Goal: Book appointment/travel/reservation

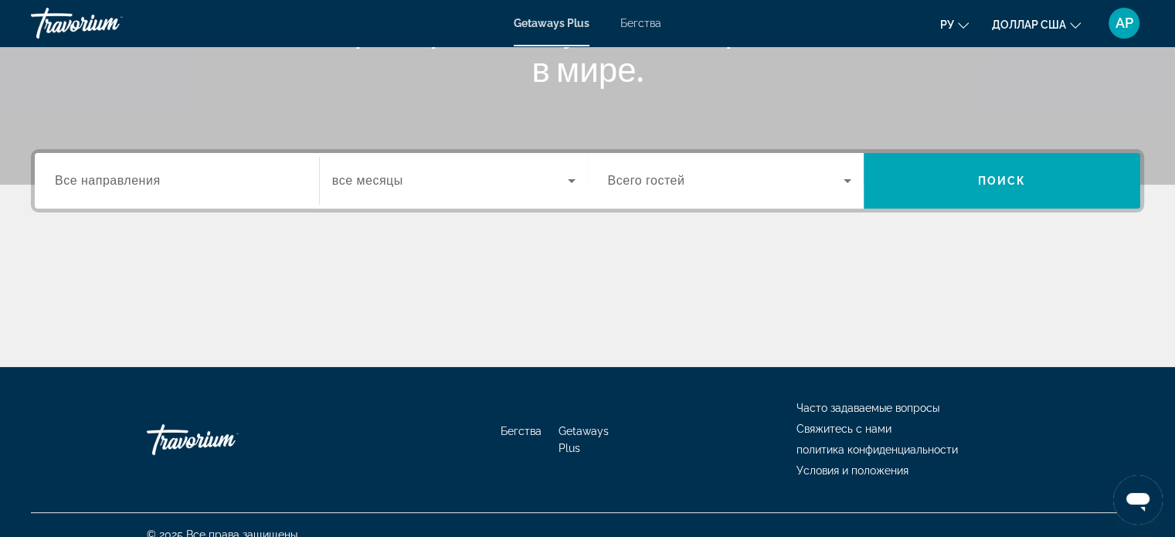
scroll to position [297, 0]
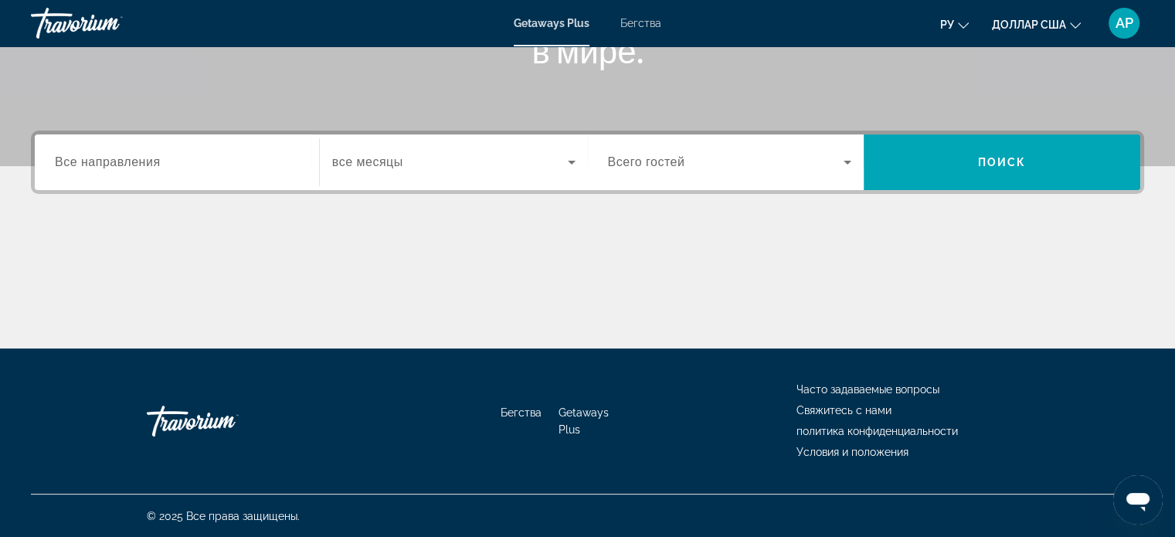
click at [226, 157] on input "Destination Все направления" at bounding box center [177, 163] width 244 height 19
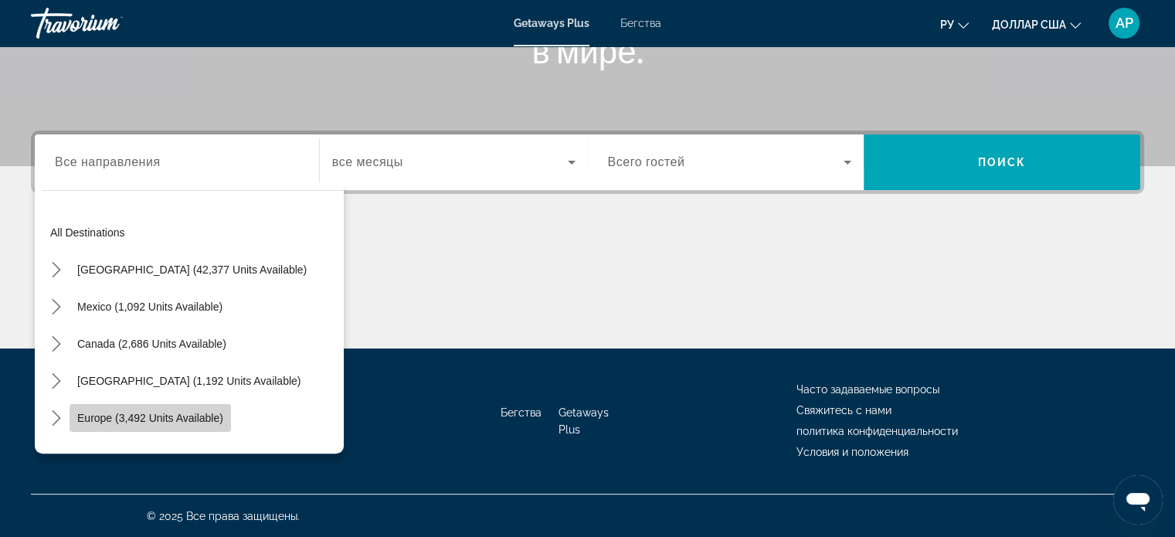
click at [148, 414] on span "Europe (3,492 units available)" at bounding box center [150, 418] width 146 height 12
type input "**********"
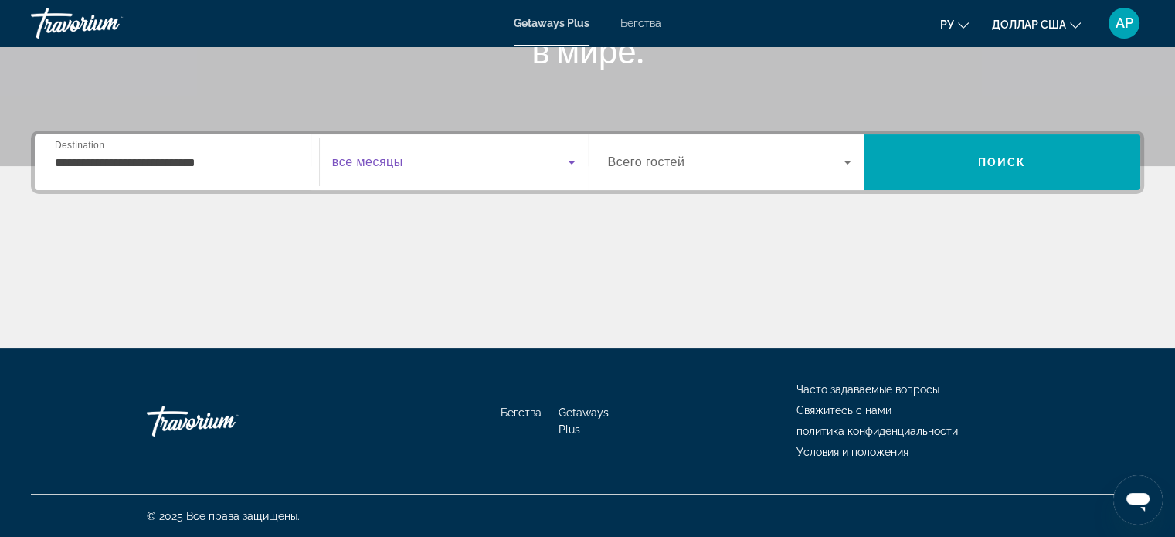
click at [572, 164] on icon "Виджет поиска" at bounding box center [571, 162] width 19 height 19
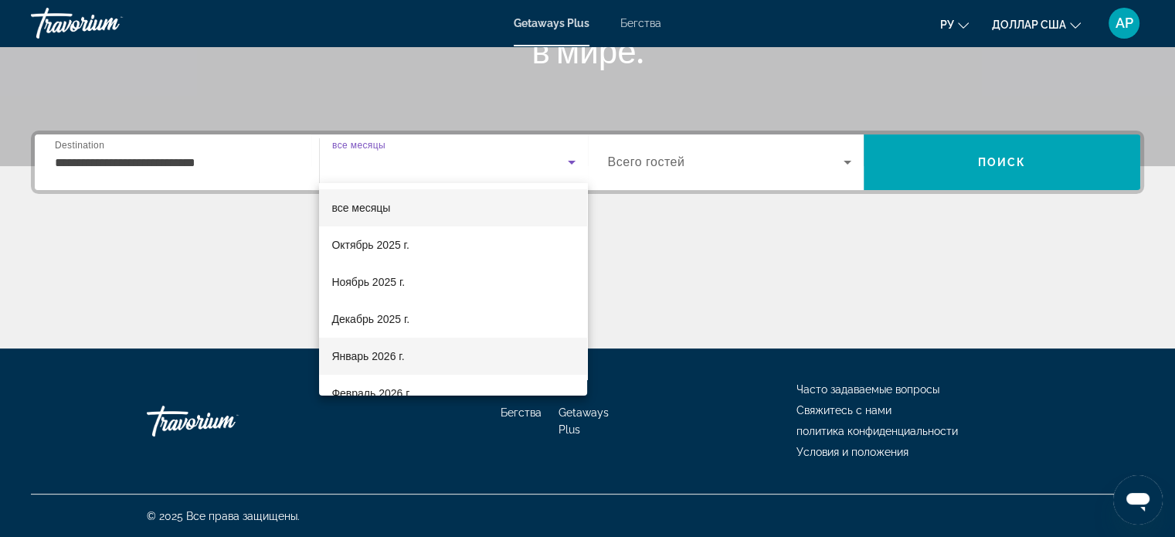
click at [370, 358] on font "Январь 2026 г." at bounding box center [367, 356] width 73 height 12
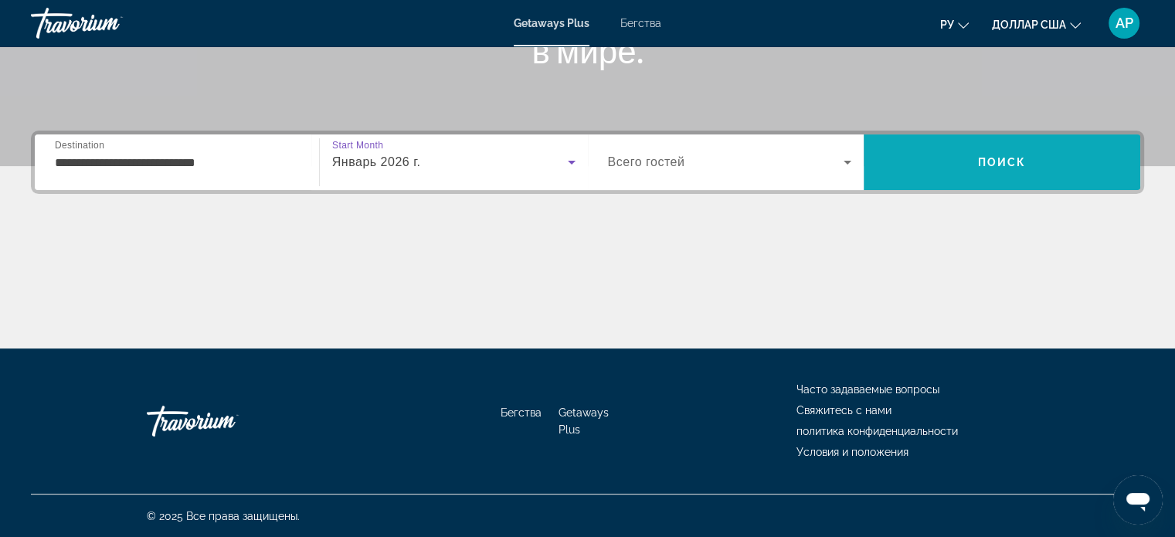
click at [973, 157] on span "Поиск" at bounding box center [1001, 162] width 276 height 37
